Goal: Find specific page/section: Find specific page/section

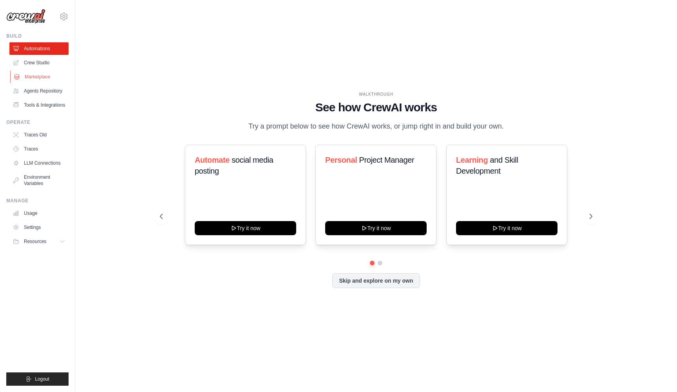
click at [37, 76] on link "Marketplace" at bounding box center [39, 77] width 59 height 13
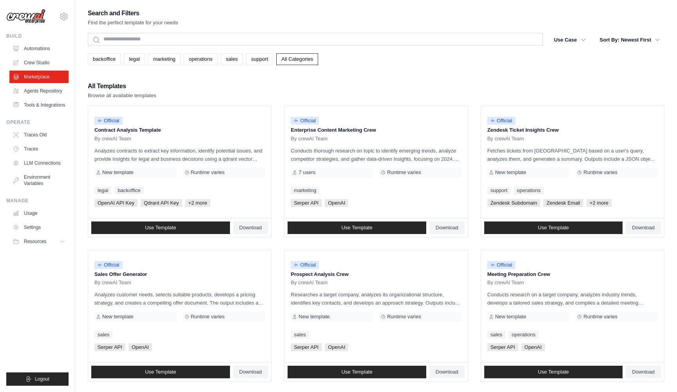
click at [363, 90] on div "All Templates Browse all available templates" at bounding box center [376, 90] width 577 height 19
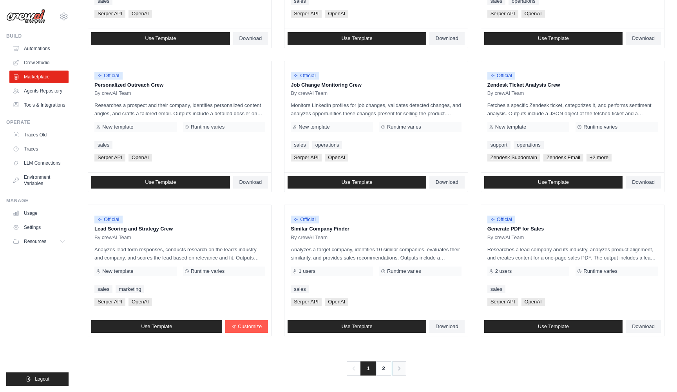
scroll to position [333, 0]
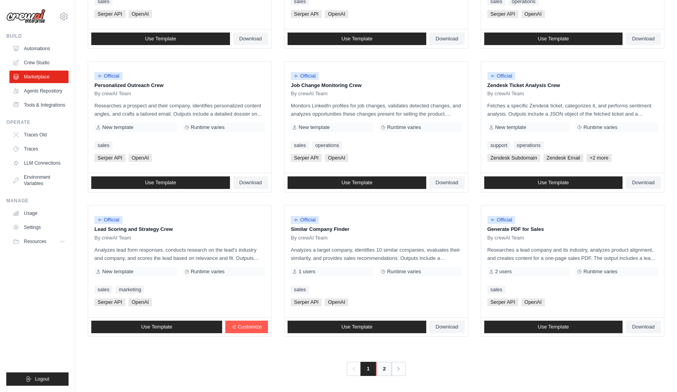
click at [386, 370] on link "2" at bounding box center [384, 369] width 16 height 14
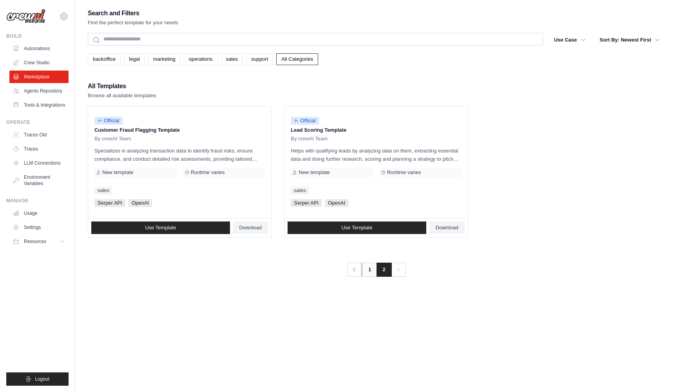
click at [368, 271] on link "1" at bounding box center [370, 269] width 16 height 14
